Goal: Task Accomplishment & Management: Manage account settings

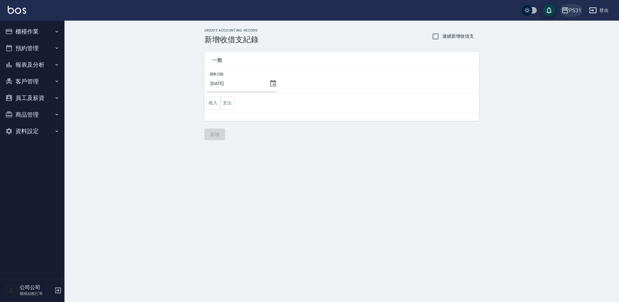
click at [570, 7] on div "PS31" at bounding box center [575, 10] width 12 height 8
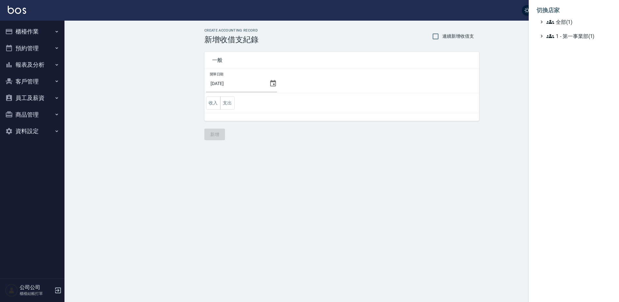
click at [512, 27] on div at bounding box center [309, 151] width 619 height 302
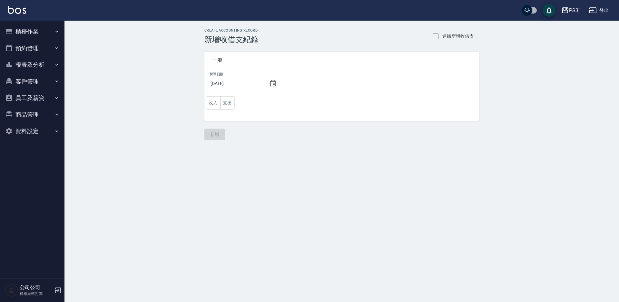
click at [602, 10] on button "登出" at bounding box center [598, 11] width 25 height 12
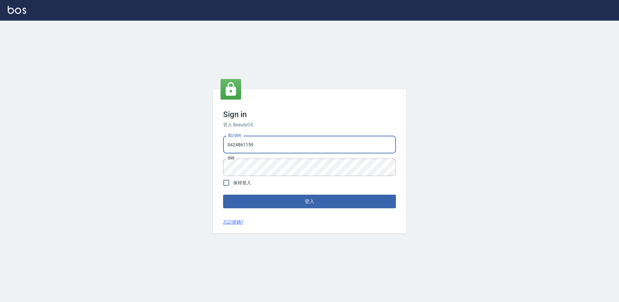
click at [267, 147] on input "0424861159" at bounding box center [309, 144] width 173 height 17
type input "0"
type input "0975556104"
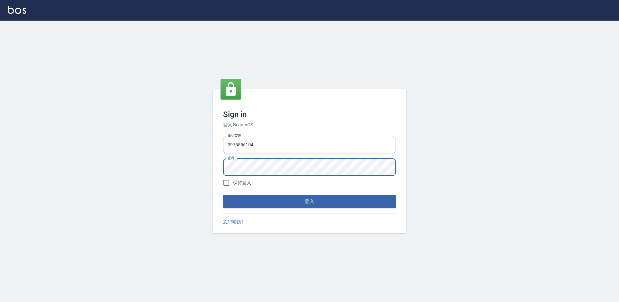
click at [223, 195] on button "登入" at bounding box center [309, 202] width 173 height 14
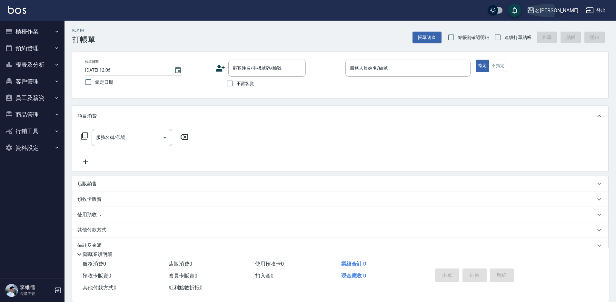
click at [568, 15] on button "名留霧峰" at bounding box center [552, 10] width 56 height 13
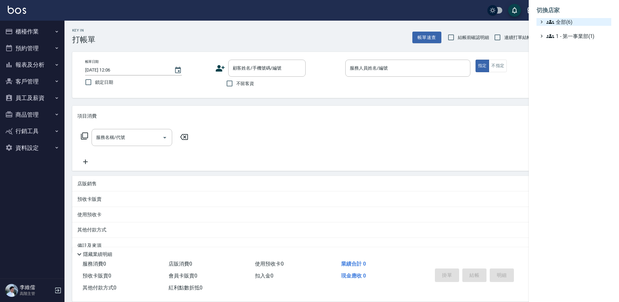
click at [539, 22] on icon at bounding box center [542, 22] width 6 height 6
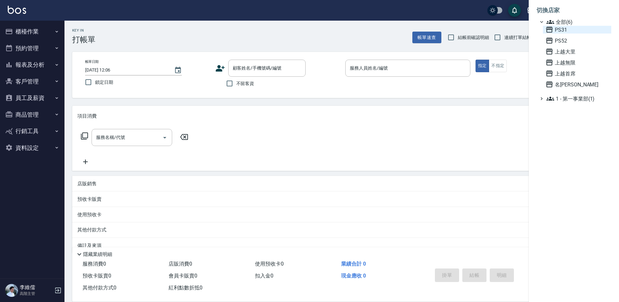
click at [564, 31] on span "PS31" at bounding box center [576, 30] width 63 height 8
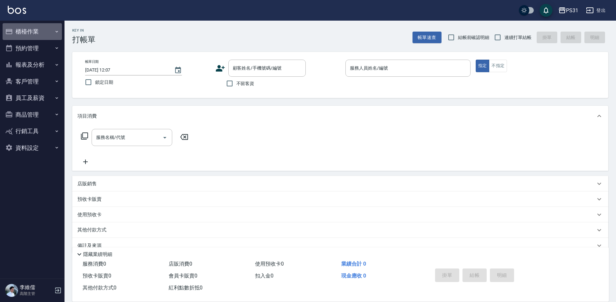
click at [31, 30] on button "櫃檯作業" at bounding box center [32, 31] width 59 height 17
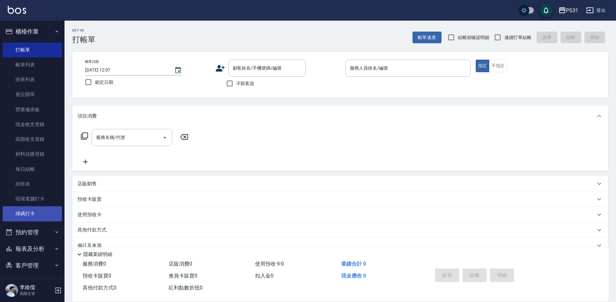
click at [31, 211] on link "掃碼打卡" at bounding box center [32, 213] width 59 height 15
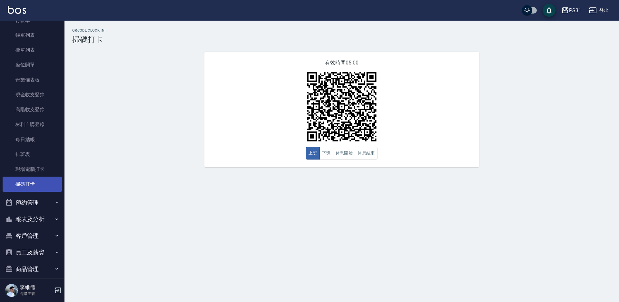
scroll to position [69, 0]
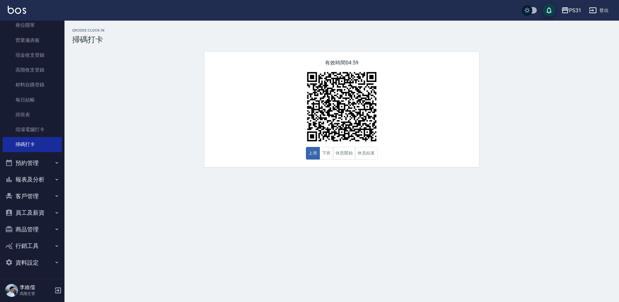
click at [33, 220] on button "員工及薪資" at bounding box center [32, 212] width 59 height 17
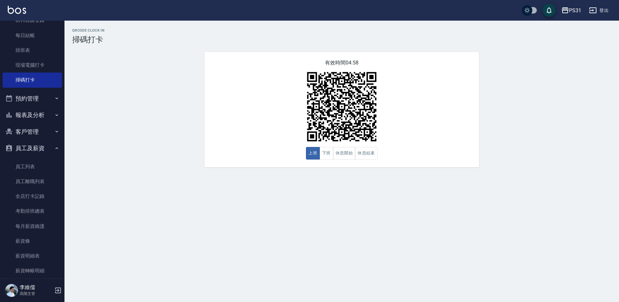
scroll to position [194, 0]
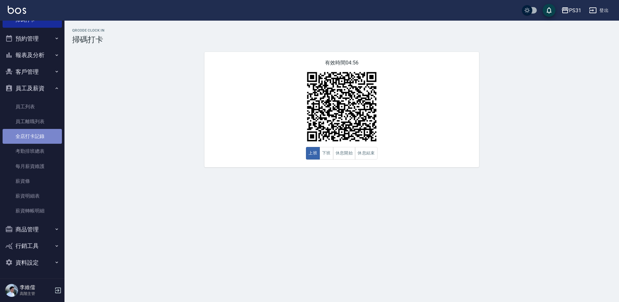
click at [46, 135] on link "全店打卡記錄" at bounding box center [32, 136] width 59 height 15
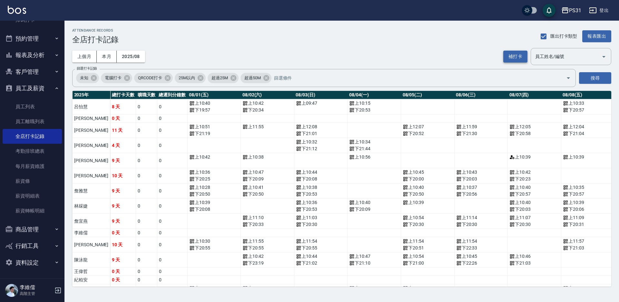
click at [517, 56] on button "補打卡" at bounding box center [515, 57] width 24 height 12
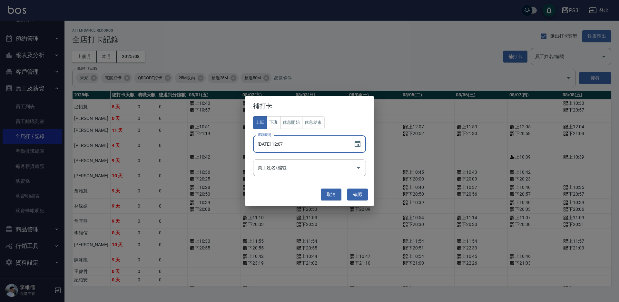
click at [285, 144] on input "[DATE] 12:07" at bounding box center [300, 143] width 94 height 17
click at [362, 142] on button "Choose date, selected date is 2025-08-13" at bounding box center [357, 143] width 15 height 15
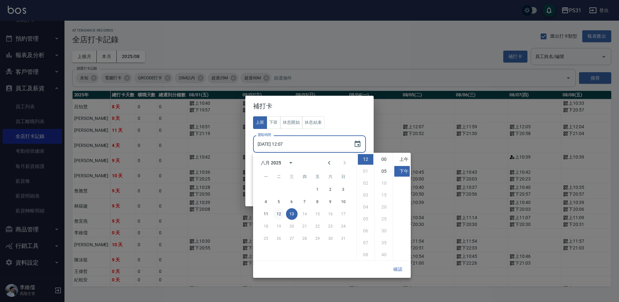
click at [280, 213] on button "12" at bounding box center [279, 214] width 12 height 12
click at [401, 158] on li "上午" at bounding box center [401, 159] width 15 height 11
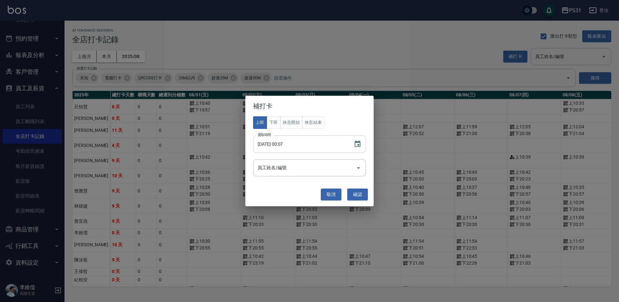
click at [320, 143] on input "[DATE] 00:07" at bounding box center [300, 143] width 94 height 17
click at [357, 146] on icon "Choose date, selected date is 2025-08-12" at bounding box center [358, 144] width 8 height 8
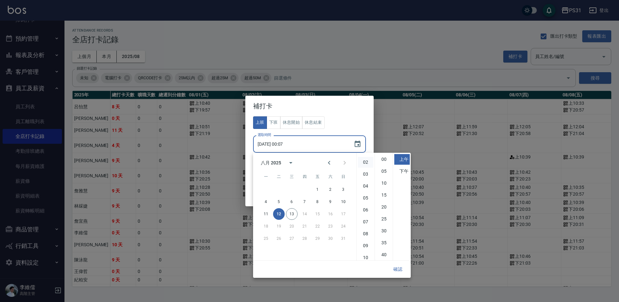
scroll to position [32, 0]
click at [367, 246] on li "10" at bounding box center [365, 246] width 15 height 11
click at [383, 254] on li "55" at bounding box center [383, 254] width 15 height 11
type input "[DATE] 10:55"
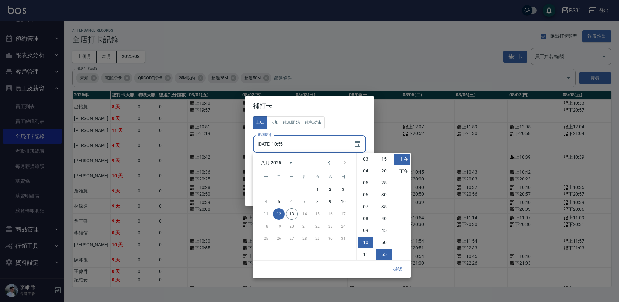
click at [401, 271] on button "確認" at bounding box center [397, 269] width 21 height 12
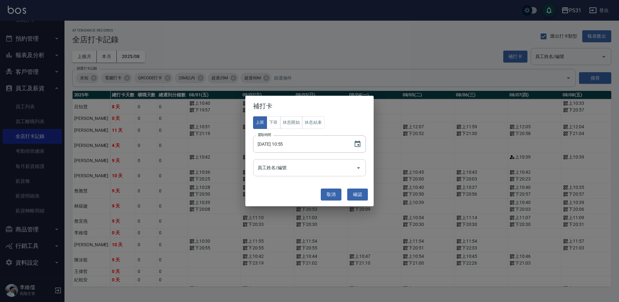
click at [335, 169] on input "員工姓名/編號" at bounding box center [304, 167] width 97 height 11
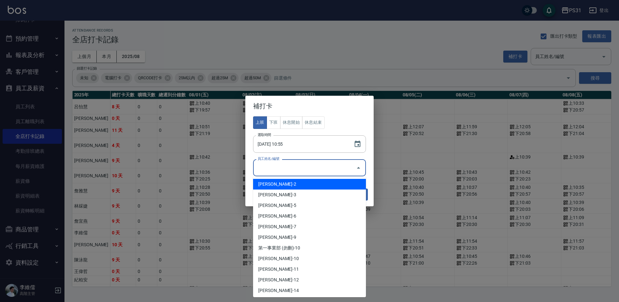
click at [298, 184] on li "[PERSON_NAME]-2" at bounding box center [309, 184] width 113 height 11
type input "呂怡慧"
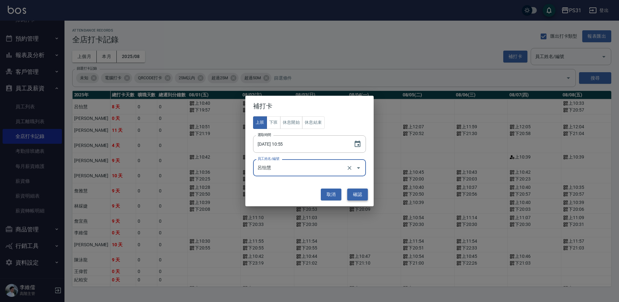
click at [355, 193] on button "確認" at bounding box center [357, 195] width 21 height 12
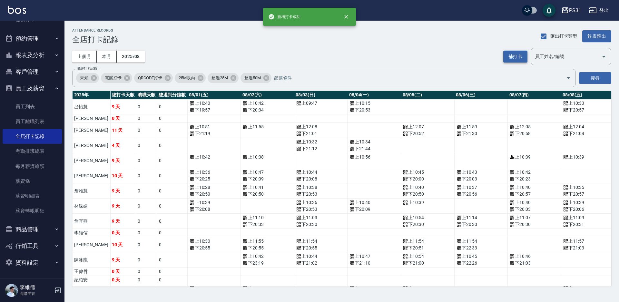
click at [518, 57] on button "補打卡" at bounding box center [515, 57] width 24 height 12
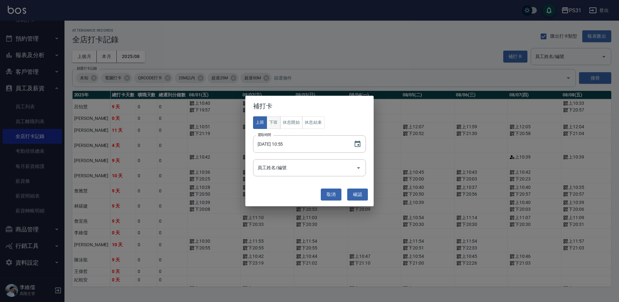
click at [274, 121] on button "下班" at bounding box center [274, 122] width 14 height 13
click at [305, 140] on input "[DATE] 10:55" at bounding box center [300, 143] width 94 height 17
click at [356, 146] on icon "Choose date, selected date is 2025-08-12" at bounding box center [358, 144] width 8 height 8
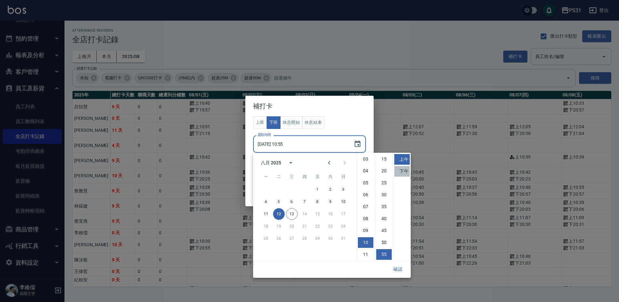
drag, startPoint x: 403, startPoint y: 173, endPoint x: 395, endPoint y: 185, distance: 14.8
click at [403, 174] on li "下午" at bounding box center [401, 171] width 15 height 11
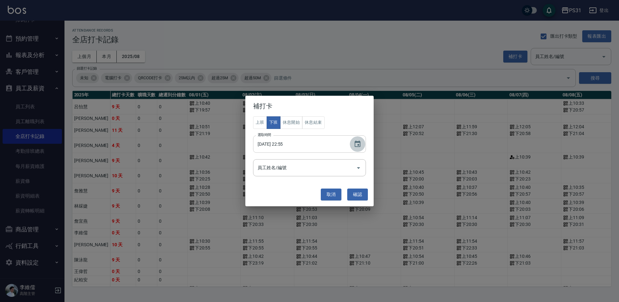
click at [354, 145] on icon "Choose date, selected date is 2025-08-12" at bounding box center [358, 144] width 8 height 8
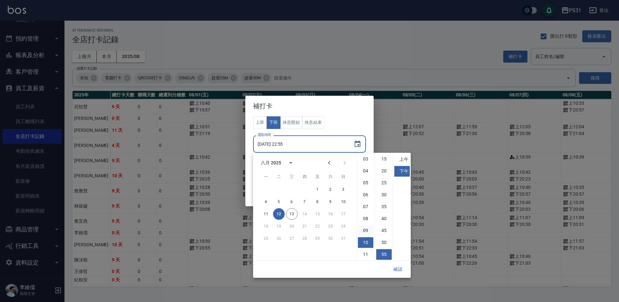
click at [366, 231] on li "09" at bounding box center [365, 230] width 15 height 11
click at [383, 193] on li "30" at bounding box center [383, 195] width 15 height 11
type input "[DATE] 21:30"
click at [401, 268] on button "確認" at bounding box center [397, 269] width 21 height 12
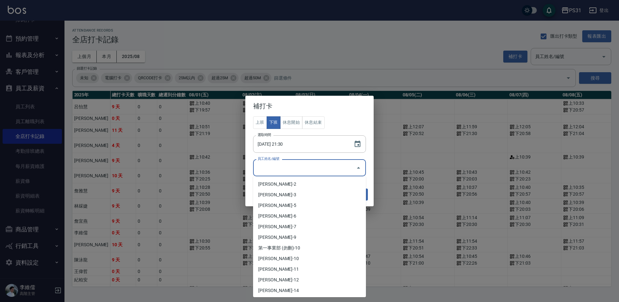
click at [321, 164] on input "員工姓名/編號" at bounding box center [304, 167] width 97 height 11
drag, startPoint x: 292, startPoint y: 182, endPoint x: 322, endPoint y: 189, distance: 31.4
click at [292, 182] on li "[PERSON_NAME]-2" at bounding box center [309, 184] width 113 height 11
type input "呂怡慧"
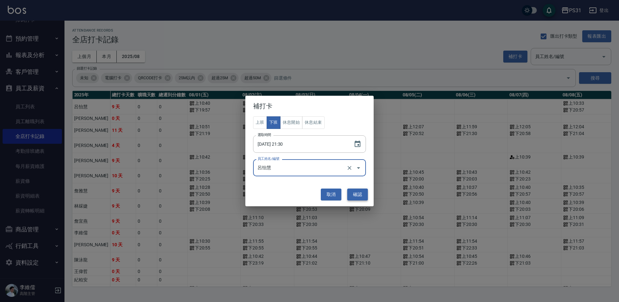
click at [353, 194] on button "確認" at bounding box center [357, 195] width 21 height 12
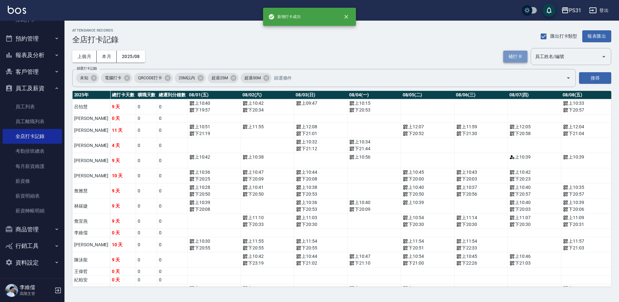
click at [509, 58] on button "補打卡" at bounding box center [515, 57] width 24 height 12
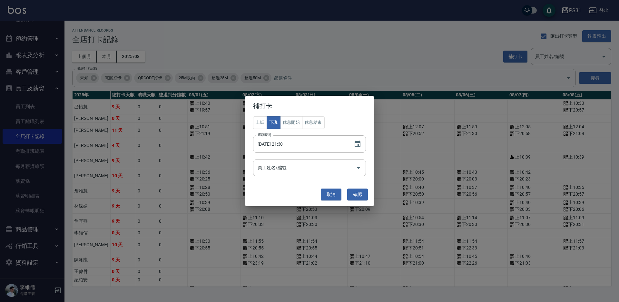
click at [293, 171] on input "員工姓名/編號" at bounding box center [304, 167] width 97 height 11
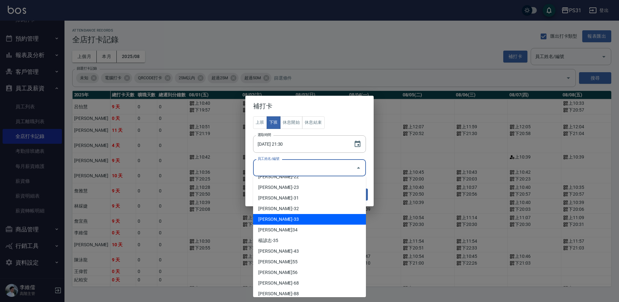
scroll to position [172, 0]
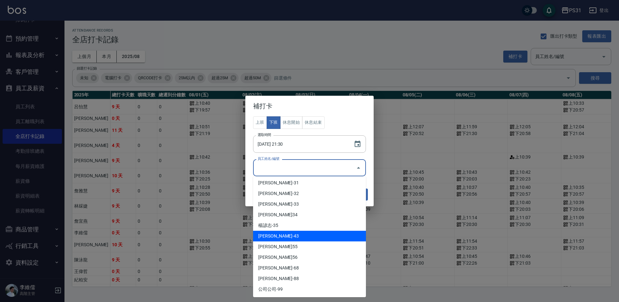
click at [272, 237] on li "[PERSON_NAME]-43" at bounding box center [309, 236] width 113 height 11
type input "[PERSON_NAME]"
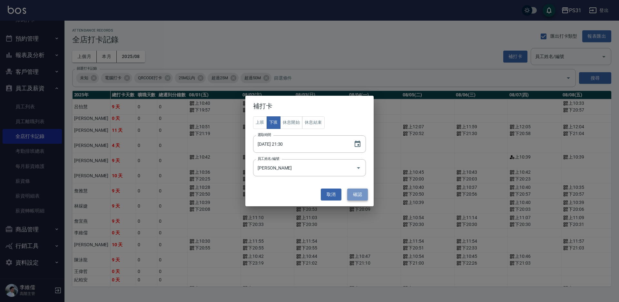
click at [361, 197] on button "確認" at bounding box center [357, 195] width 21 height 12
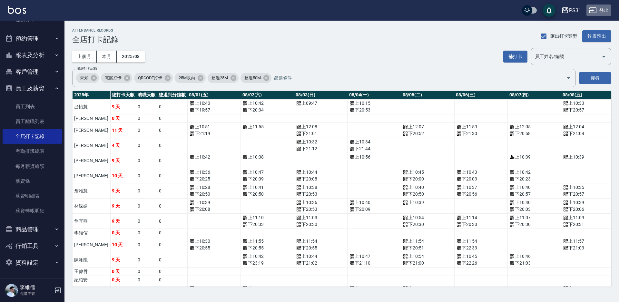
click at [601, 9] on button "登出" at bounding box center [598, 11] width 25 height 12
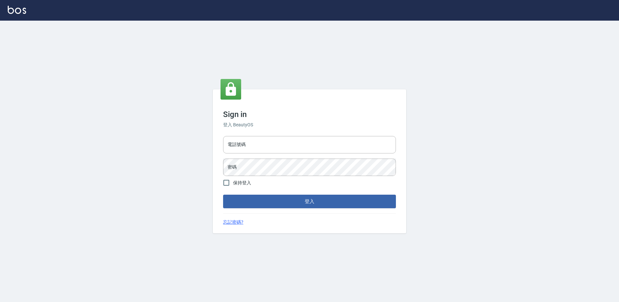
type input "0424861159"
click at [285, 141] on input "0424861159" at bounding box center [309, 144] width 173 height 17
click at [350, 194] on form "電話號碼 0424861159 電話號碼 密碼 密碼 保持登入 登入" at bounding box center [309, 170] width 173 height 75
click at [347, 206] on button "登入" at bounding box center [309, 202] width 173 height 14
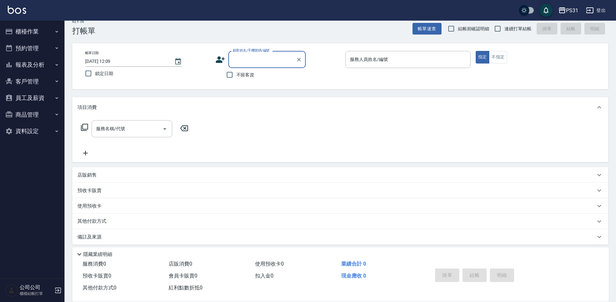
scroll to position [13, 0]
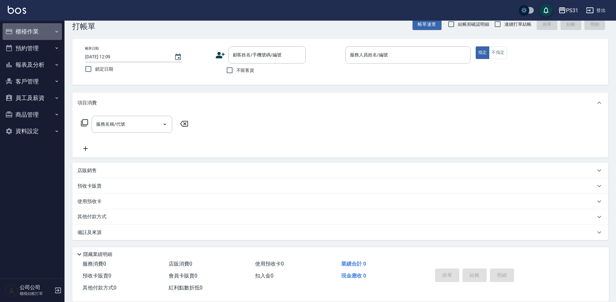
click at [31, 34] on button "櫃檯作業" at bounding box center [32, 31] width 59 height 17
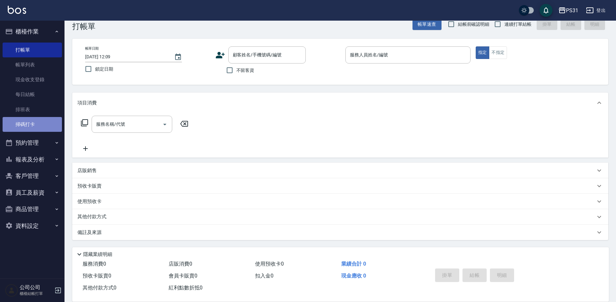
click at [27, 123] on link "掃碼打卡" at bounding box center [32, 124] width 59 height 15
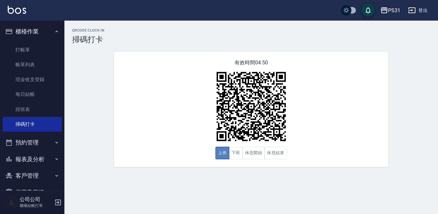
click at [224, 159] on button "上班" at bounding box center [223, 153] width 14 height 13
